Goal: Complete application form

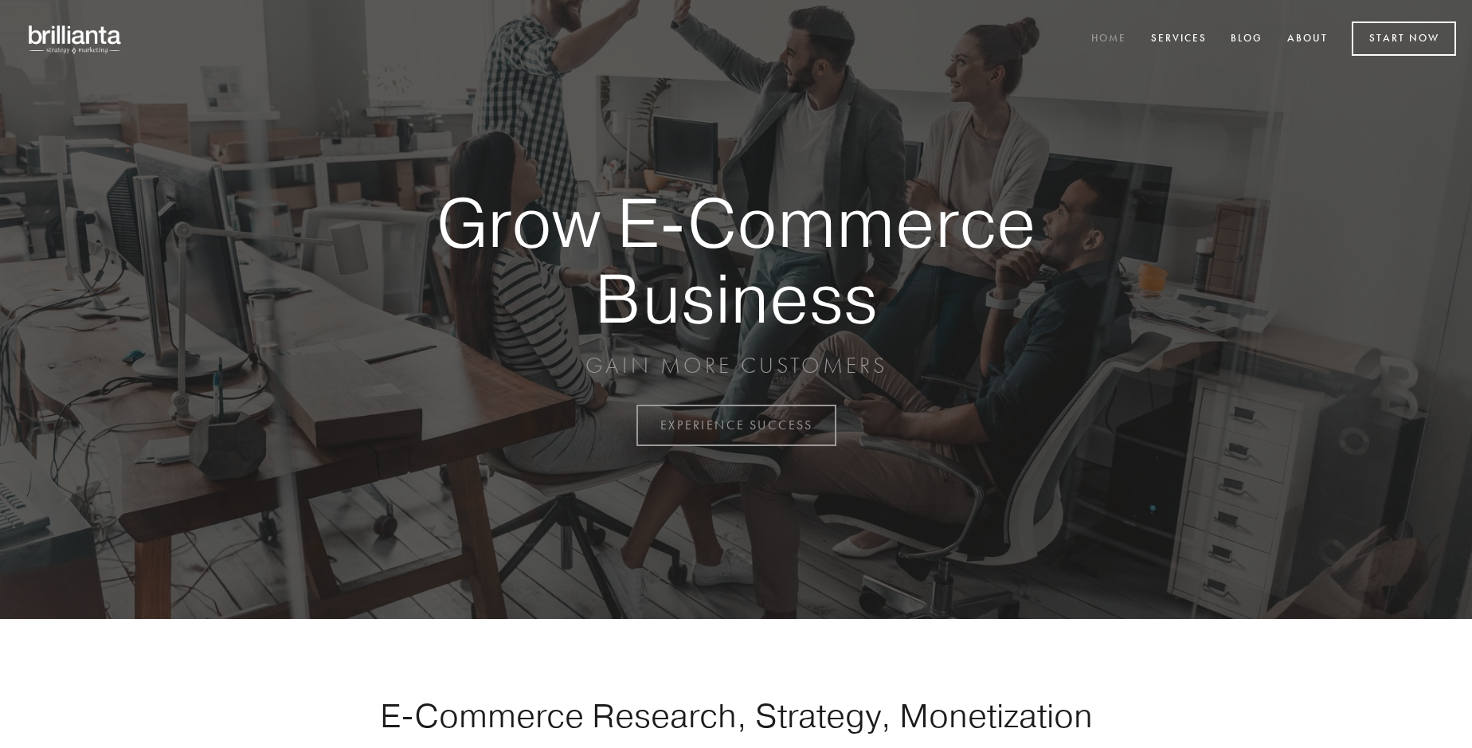
scroll to position [4175, 0]
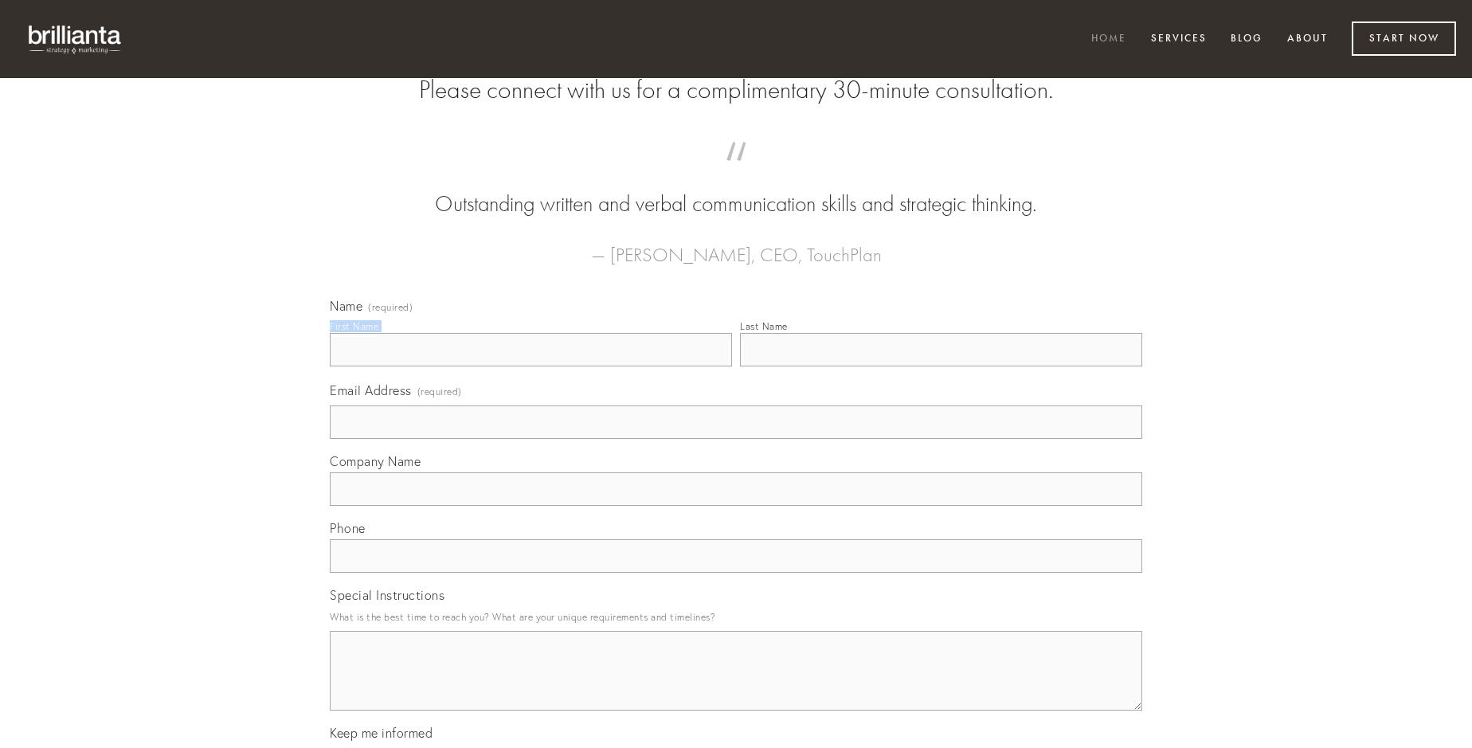
type input "[PERSON_NAME]"
click at [941, 366] on input "Last Name" at bounding box center [941, 349] width 402 height 33
type input "[PERSON_NAME]"
click at [736, 439] on input "Email Address (required)" at bounding box center [736, 421] width 812 height 33
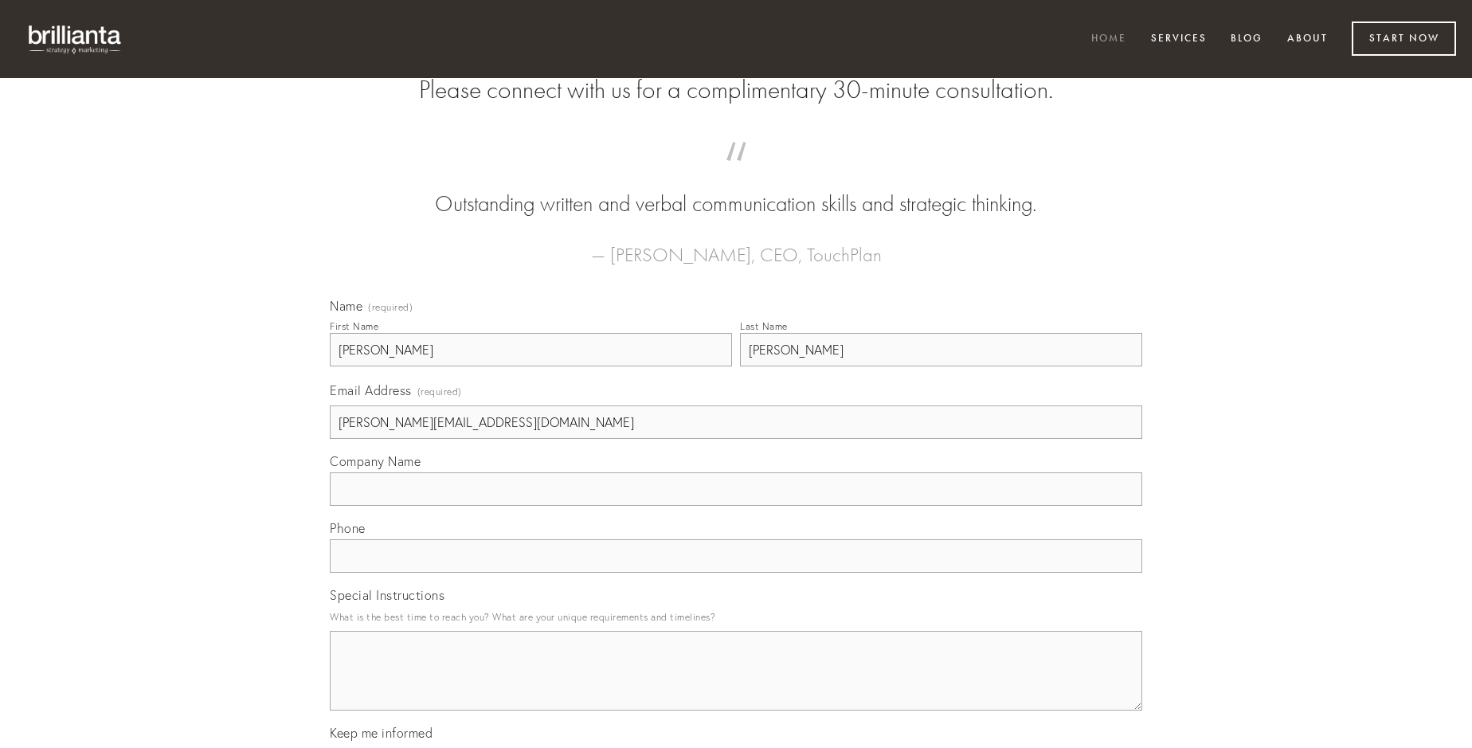
type input "[PERSON_NAME][EMAIL_ADDRESS][DOMAIN_NAME]"
click at [736, 506] on input "Company Name" at bounding box center [736, 488] width 812 height 33
type input "ustulo"
click at [736, 573] on input "text" at bounding box center [736, 555] width 812 height 33
click at [736, 685] on textarea "Special Instructions" at bounding box center [736, 671] width 812 height 80
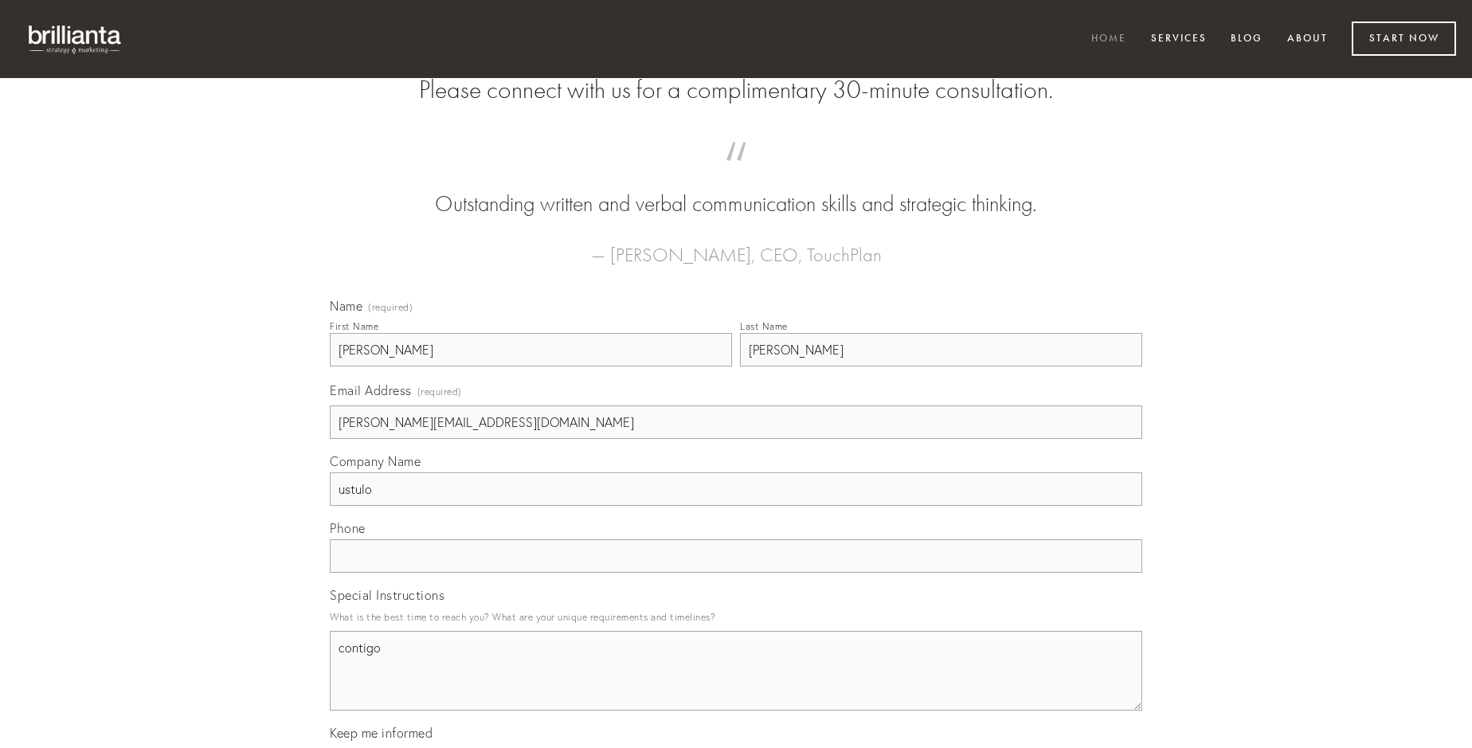
type textarea "contigo"
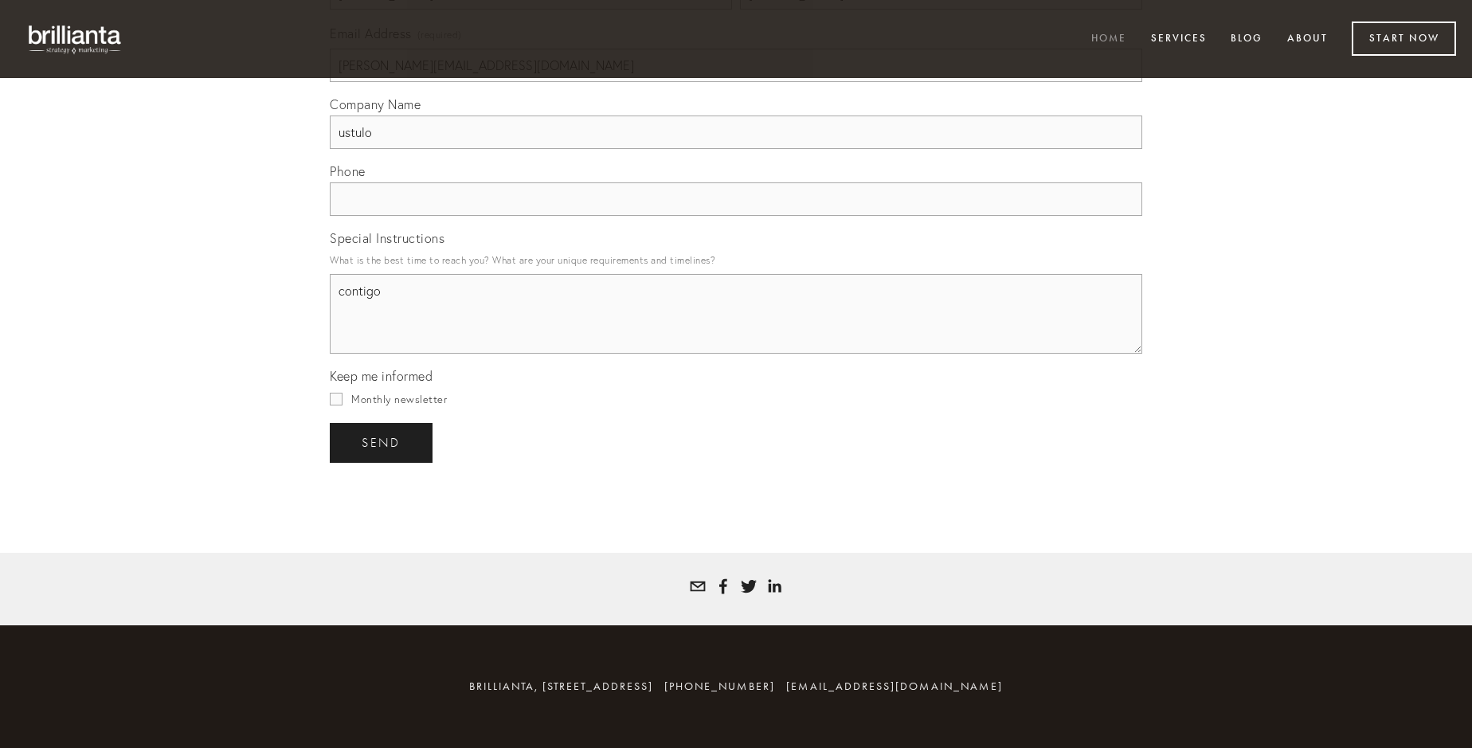
click at [382, 442] on span "send" at bounding box center [381, 443] width 39 height 14
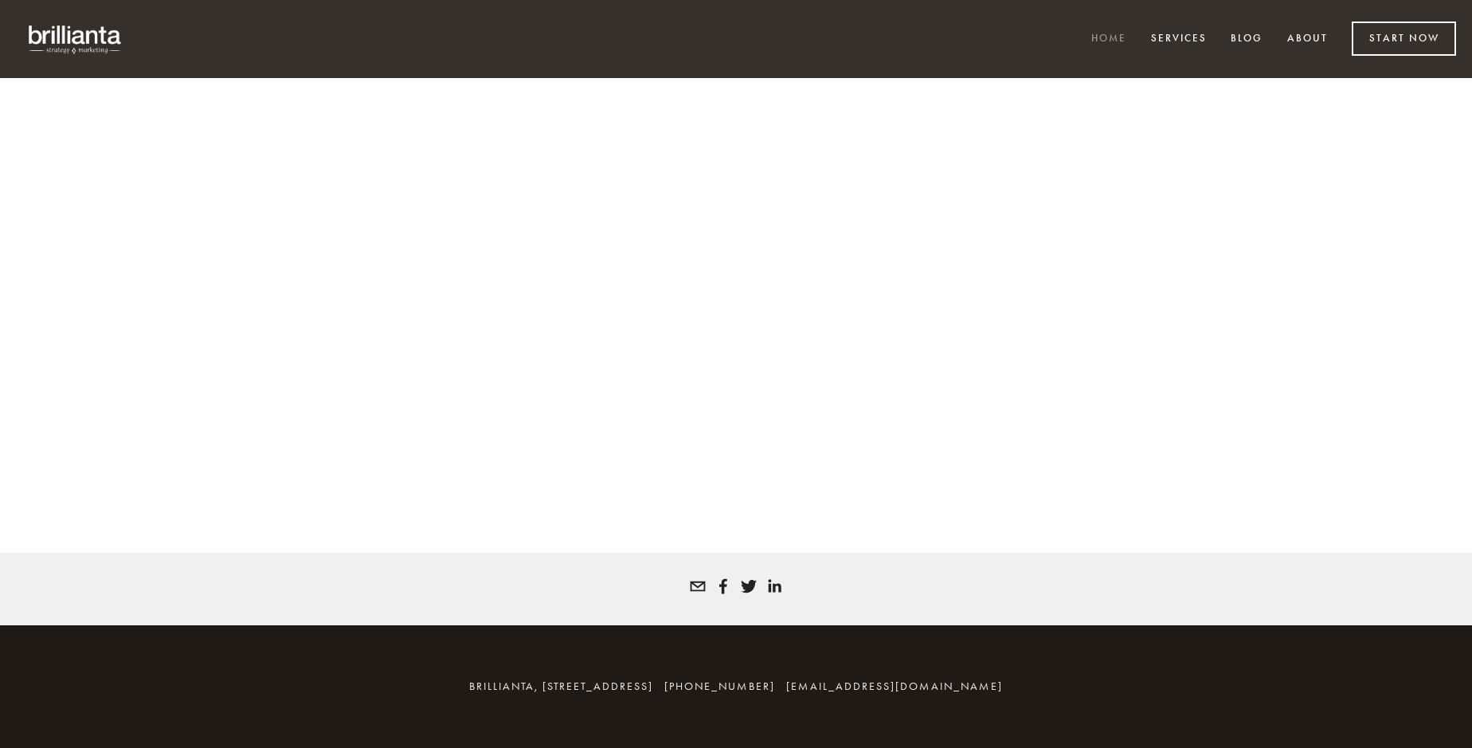
scroll to position [4154, 0]
